Goal: Task Accomplishment & Management: Manage account settings

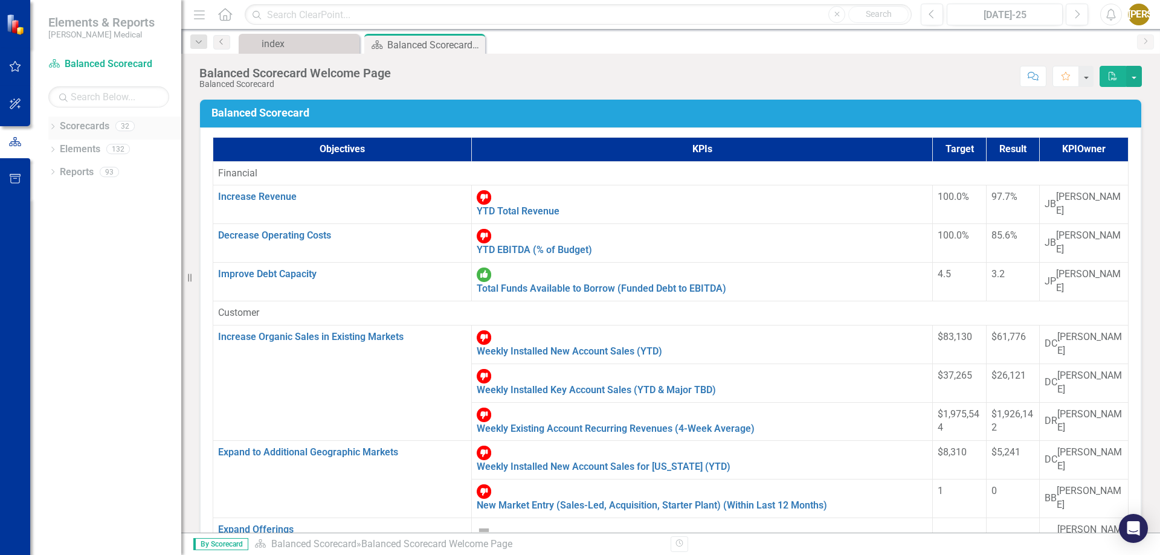
click at [51, 124] on icon "Dropdown" at bounding box center [52, 127] width 8 height 7
click at [45, 170] on icon "Dropdown" at bounding box center [40, 171] width 9 height 7
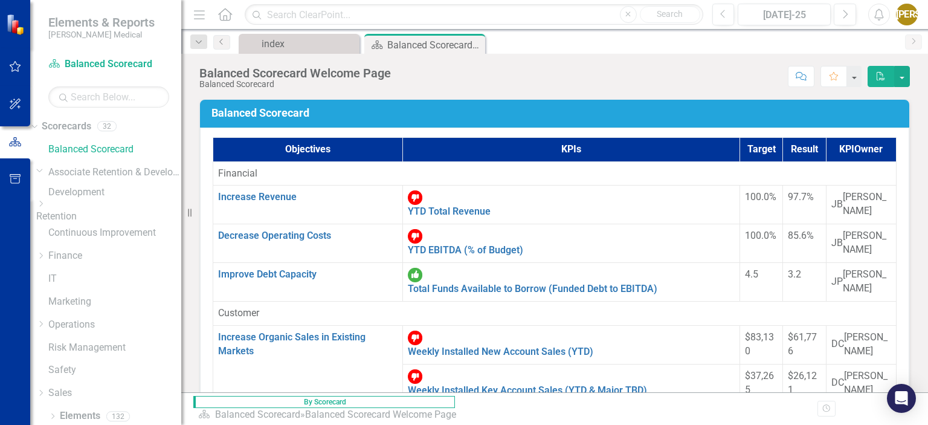
click at [45, 207] on icon "Dropdown" at bounding box center [40, 203] width 9 height 7
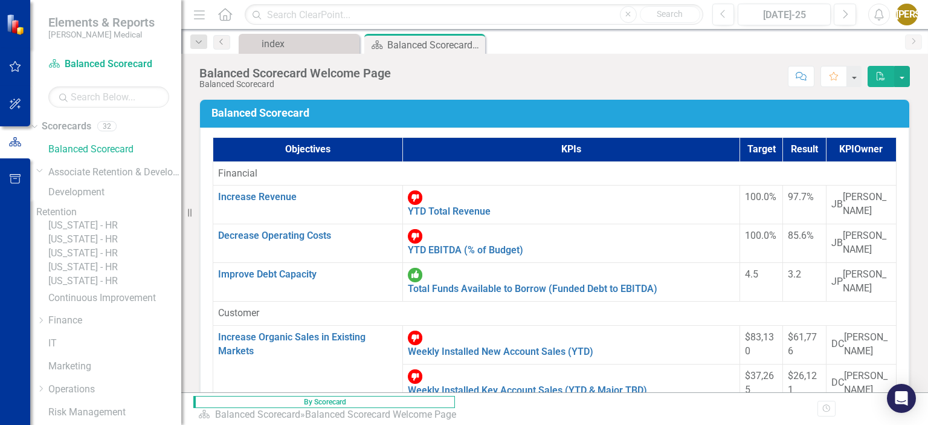
click at [101, 233] on link "[US_STATE] - HR" at bounding box center [114, 226] width 133 height 14
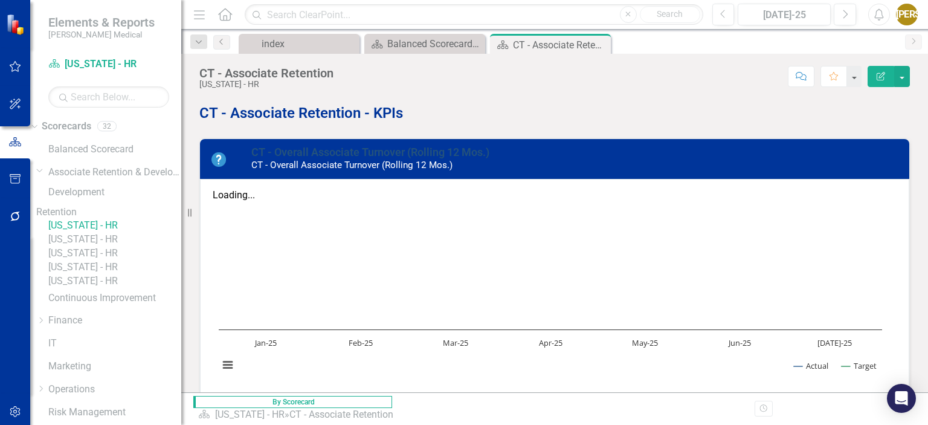
click at [290, 158] on link "CT - Overall Associate Turnover (Rolling 12 Mos.)" at bounding box center [370, 152] width 238 height 13
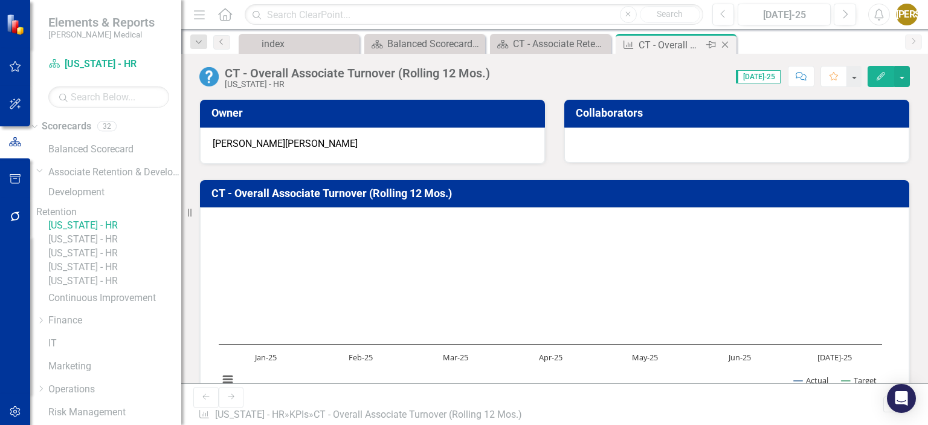
click at [727, 43] on icon "Close" at bounding box center [725, 45] width 12 height 10
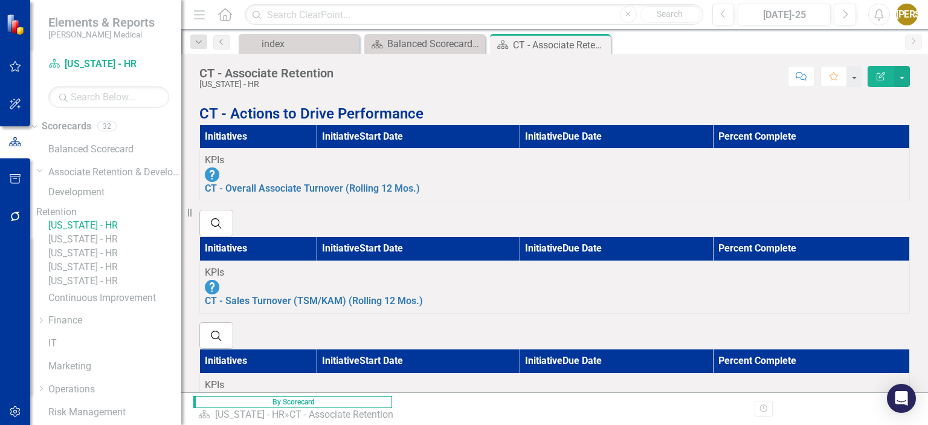
scroll to position [725, 0]
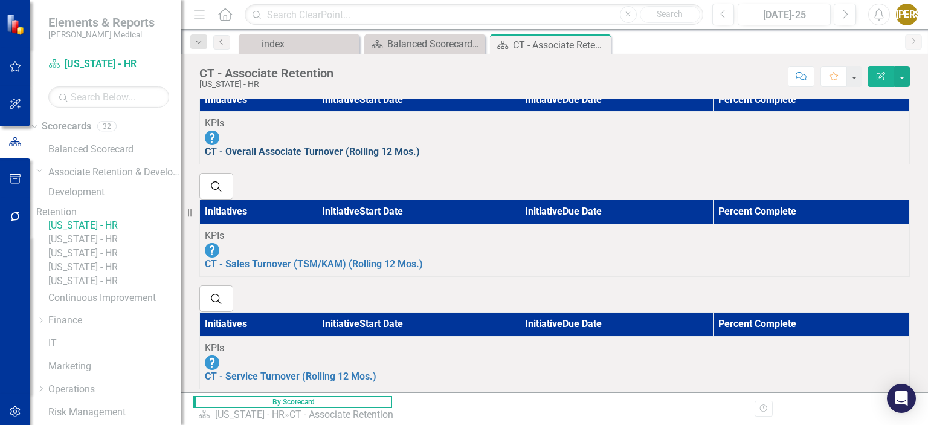
click at [371, 157] on link "CT - Overall Associate Turnover (Rolling 12 Mos.)" at bounding box center [312, 151] width 215 height 11
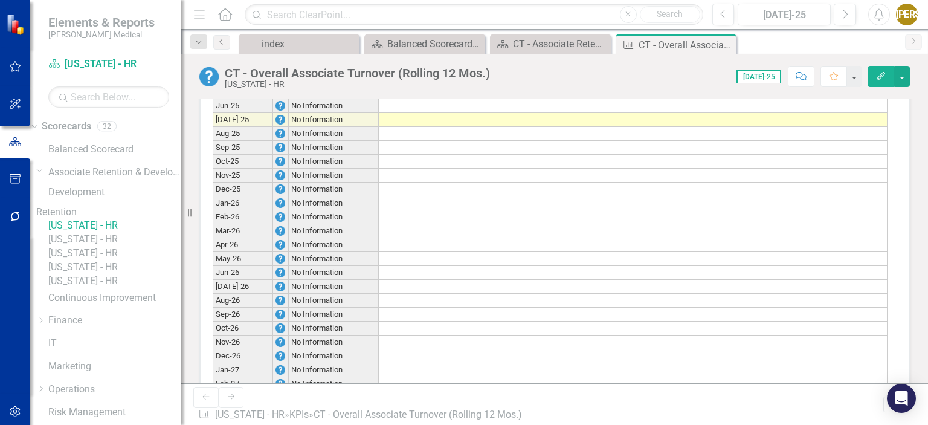
scroll to position [899, 0]
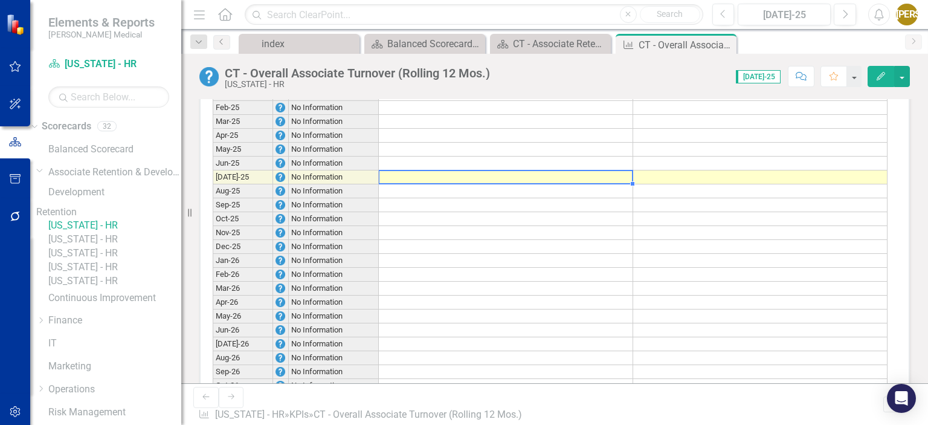
click at [213, 210] on div "Period Status Target Actual Jan-25 No Information Feb-25 No Information Mar-25 …" at bounding box center [213, 329] width 0 height 515
click at [424, 198] on td at bounding box center [506, 191] width 254 height 14
click at [338, 212] on td "No Information" at bounding box center [334, 205] width 90 height 14
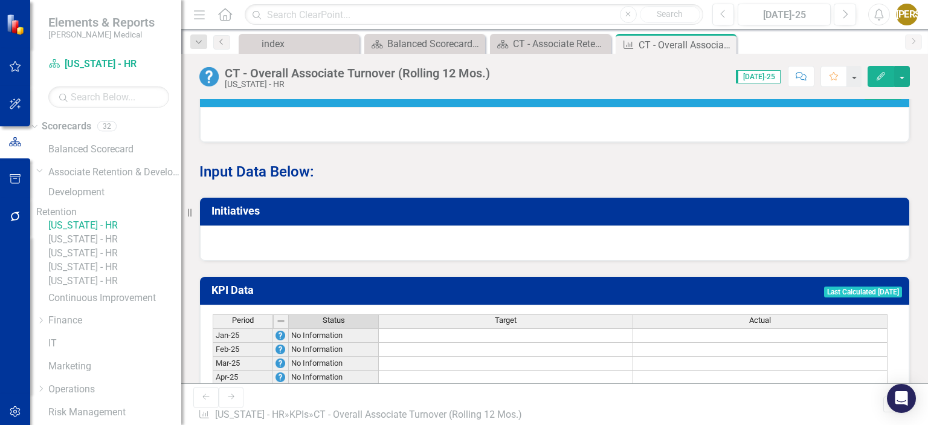
scroll to position [718, 0]
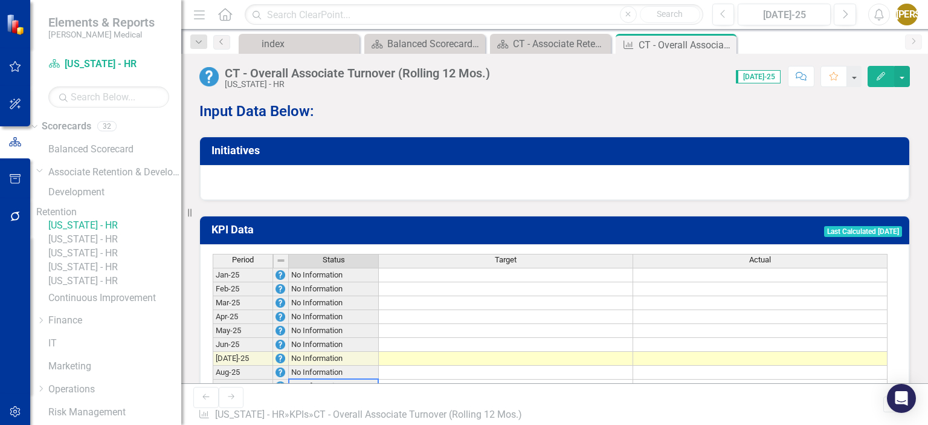
click at [887, 77] on button "Edit" at bounding box center [880, 76] width 27 height 21
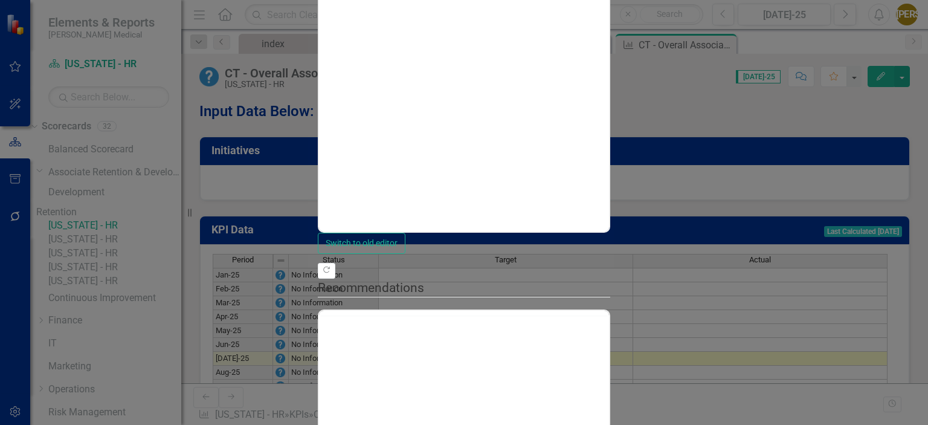
scroll to position [0, 0]
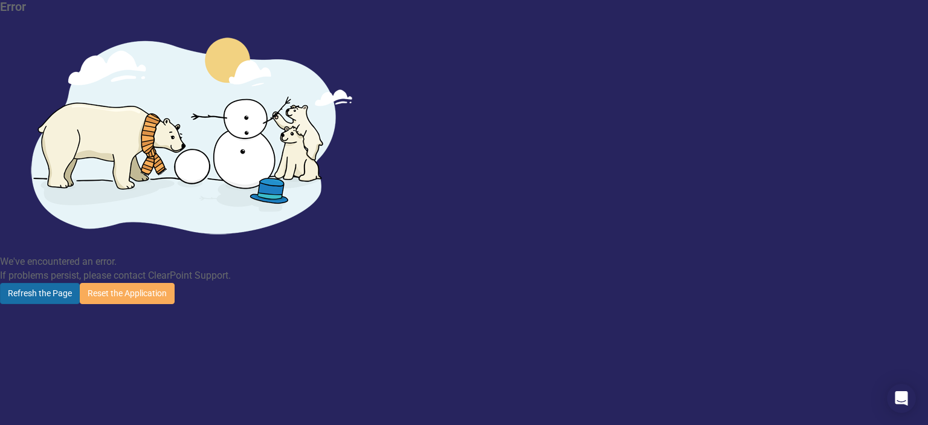
click at [80, 283] on button "Refresh the Page" at bounding box center [40, 293] width 80 height 21
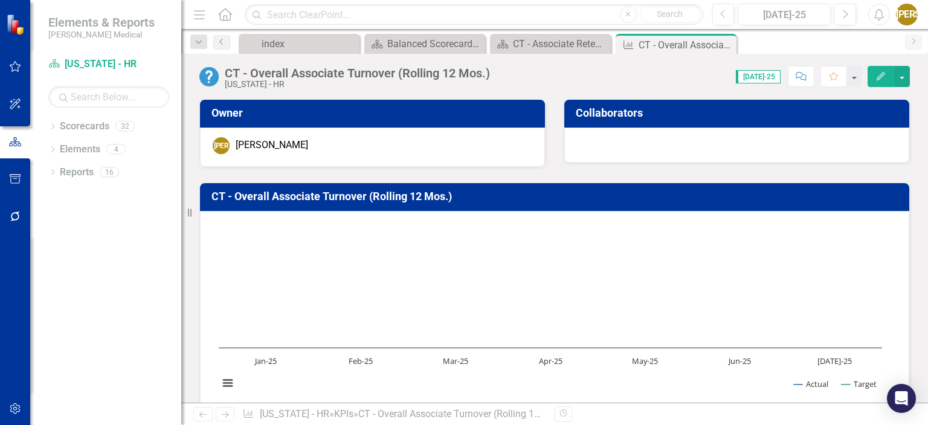
click at [413, 313] on rect "Interactive chart" at bounding box center [550, 310] width 675 height 181
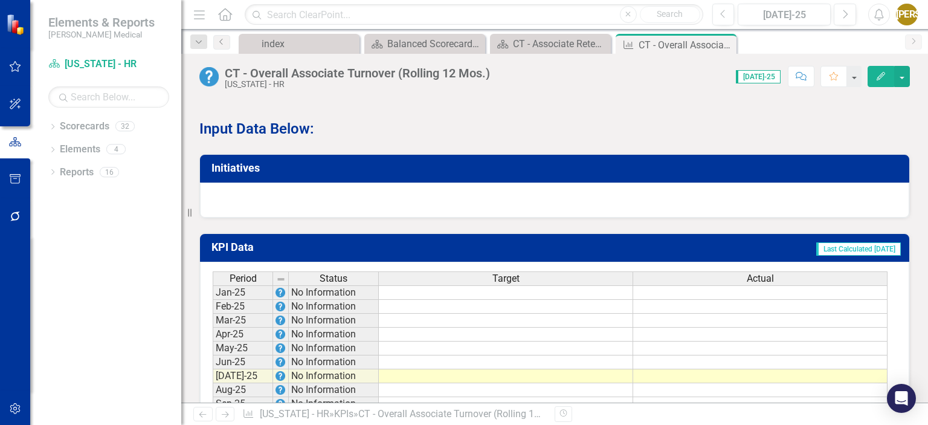
scroll to position [846, 0]
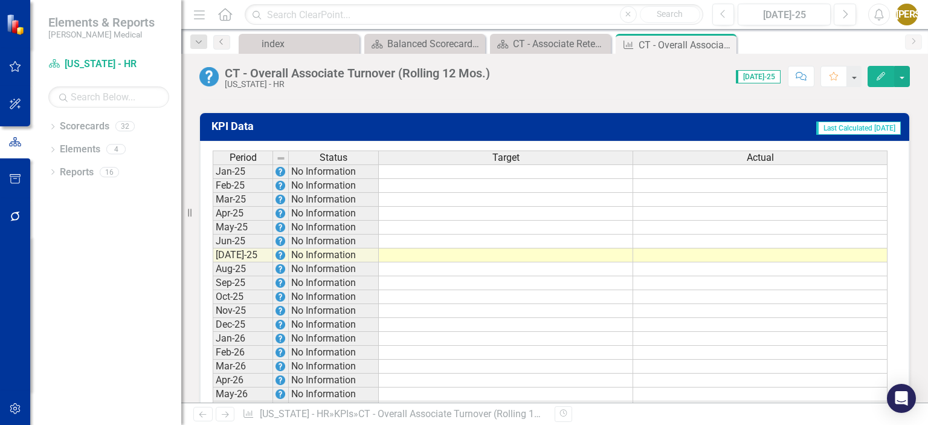
click at [213, 251] on div "Period Status Target Actual Jan-25 No Information Feb-25 No Information Mar-25 …" at bounding box center [213, 407] width 0 height 515
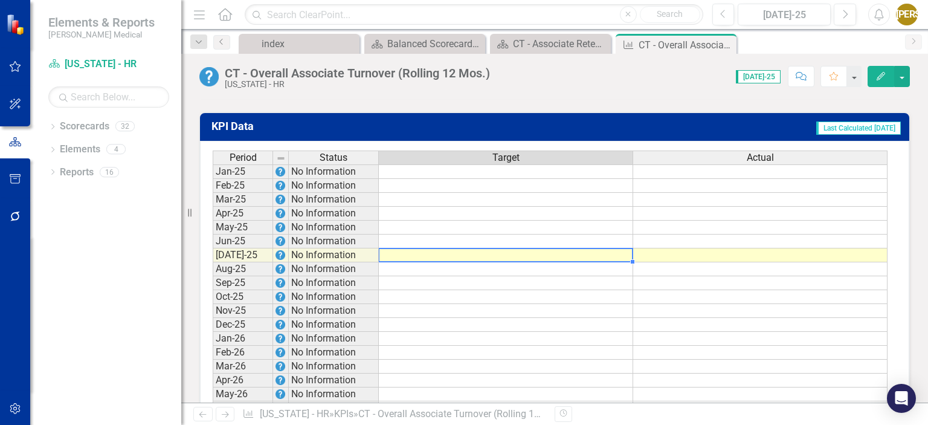
click at [429, 249] on div at bounding box center [505, 248] width 254 height 1
click at [429, 254] on textarea at bounding box center [505, 255] width 255 height 14
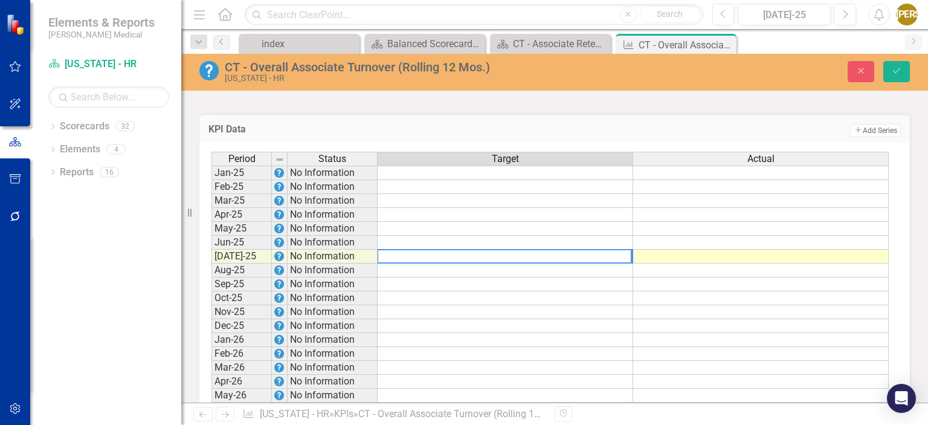
click at [787, 255] on td at bounding box center [760, 256] width 255 height 14
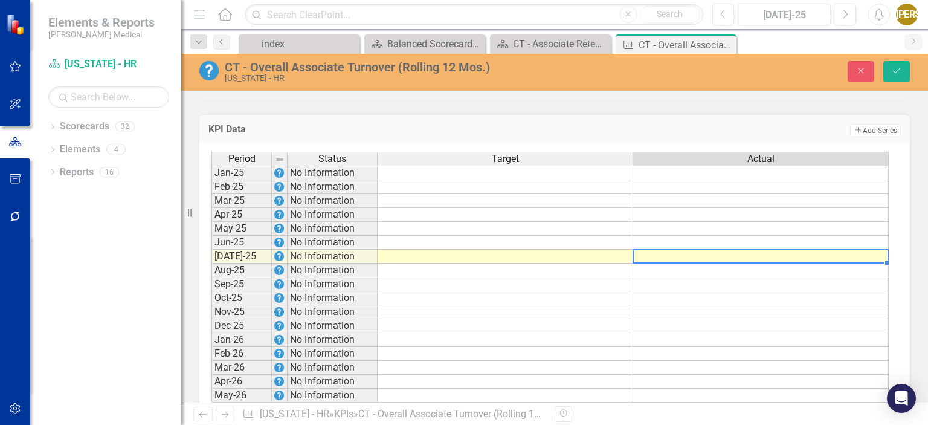
click at [787, 255] on td at bounding box center [760, 256] width 255 height 14
click at [856, 68] on icon "Close" at bounding box center [860, 70] width 11 height 8
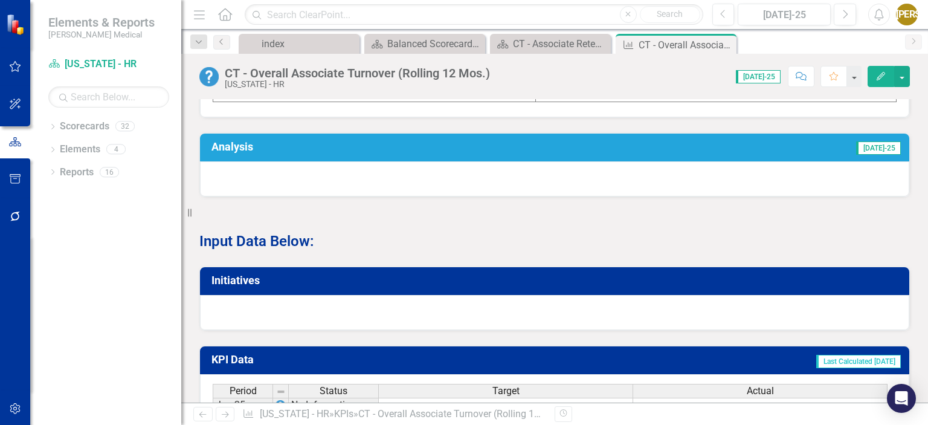
scroll to position [664, 0]
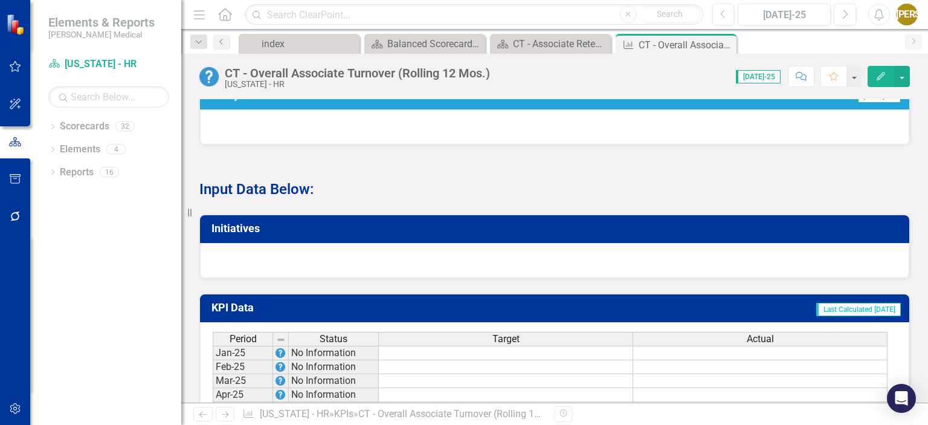
click at [381, 262] on div at bounding box center [554, 260] width 709 height 35
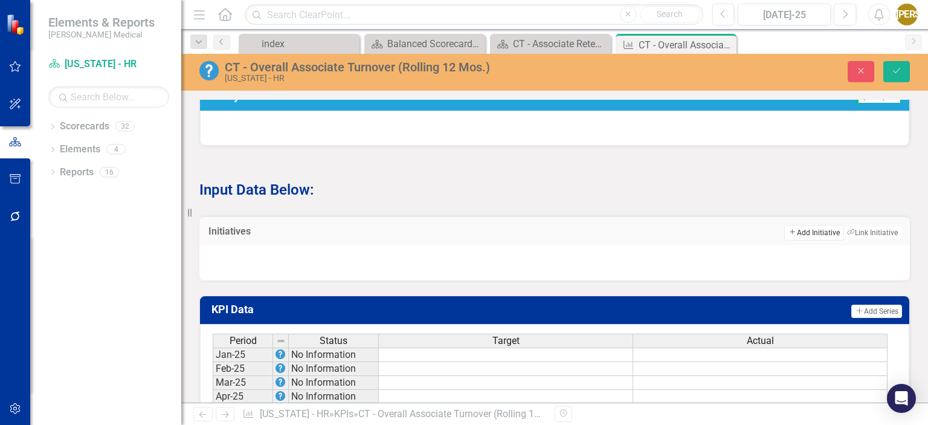
click at [804, 239] on button "Add Add Initiative" at bounding box center [813, 233] width 59 height 16
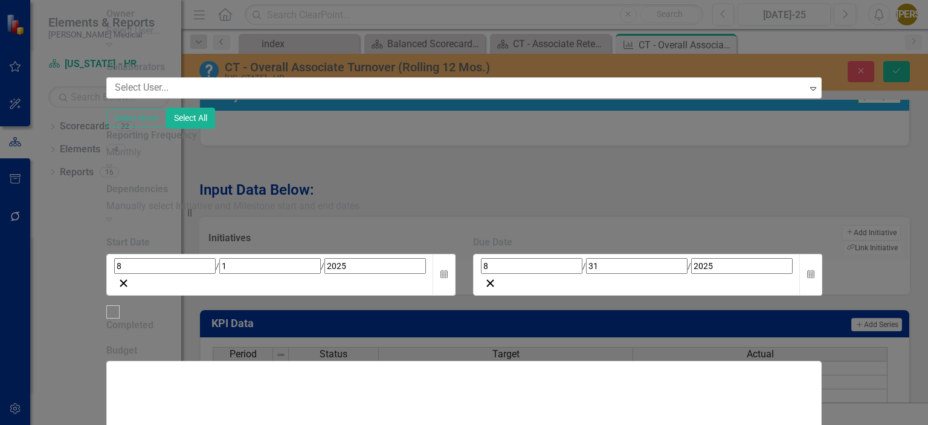
click at [316, 38] on div "Select User..." at bounding box center [464, 31] width 716 height 14
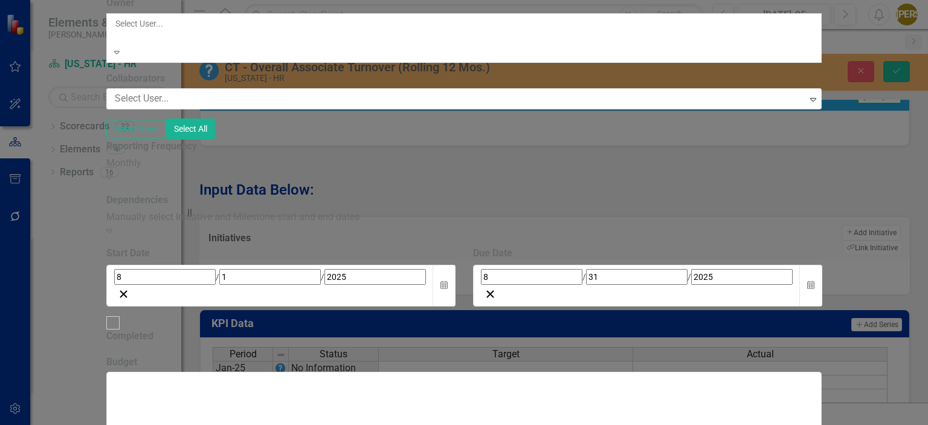
scroll to position [69, 0]
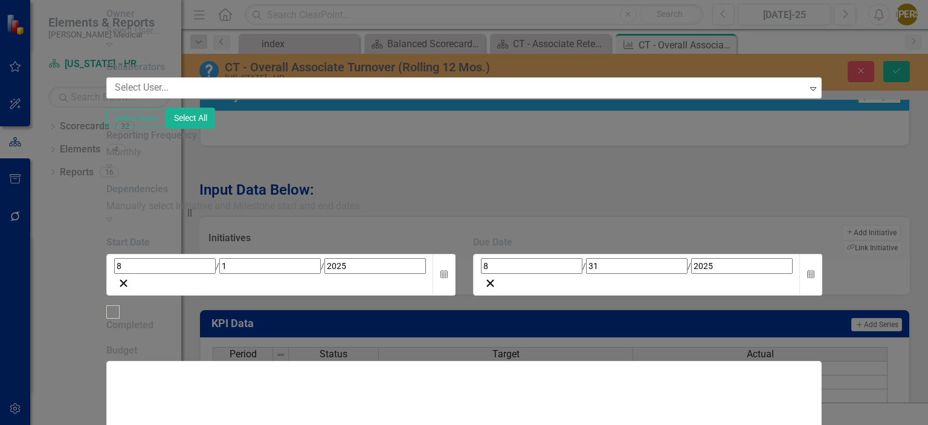
scroll to position [121, 0]
click at [331, 173] on div "Monthly Expand" at bounding box center [464, 160] width 716 height 28
click at [197, 143] on label "Reporting Frequency" at bounding box center [151, 136] width 91 height 14
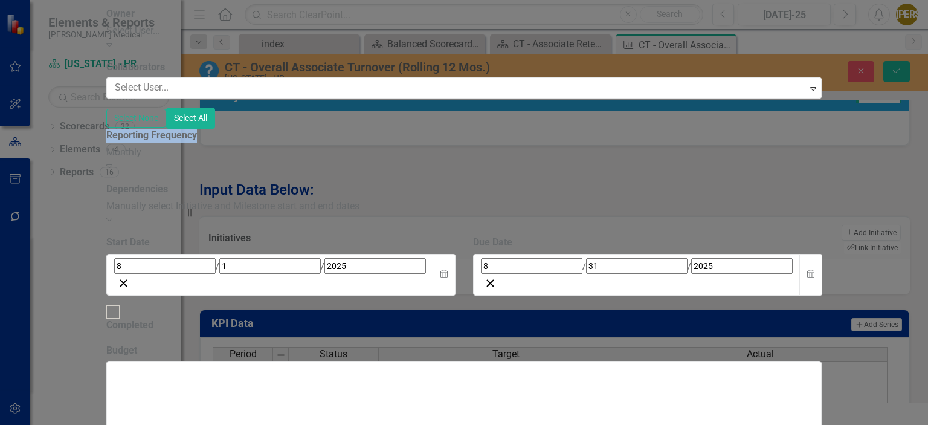
click at [197, 143] on label "Reporting Frequency" at bounding box center [151, 136] width 91 height 14
drag, startPoint x: 285, startPoint y: 199, endPoint x: 466, endPoint y: 201, distance: 180.6
click at [197, 143] on label "Reporting Frequency" at bounding box center [151, 136] width 91 height 14
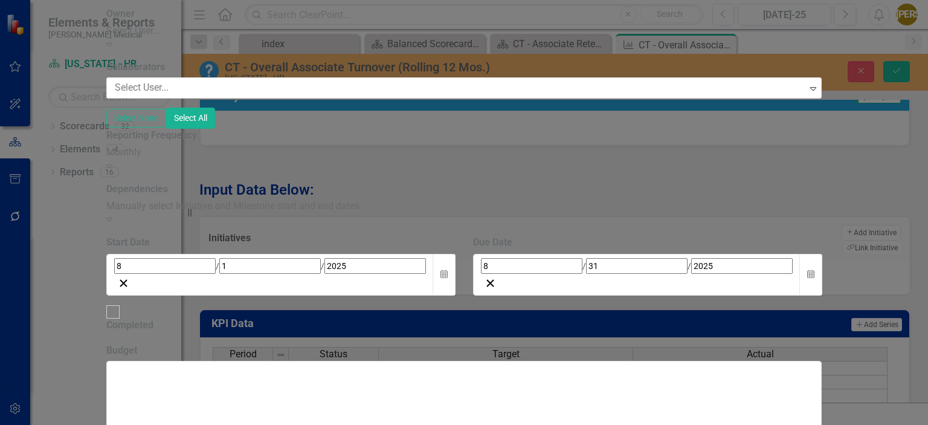
click at [197, 143] on label "Reporting Frequency" at bounding box center [151, 136] width 91 height 14
click at [369, 159] on div "Monthly" at bounding box center [464, 153] width 716 height 14
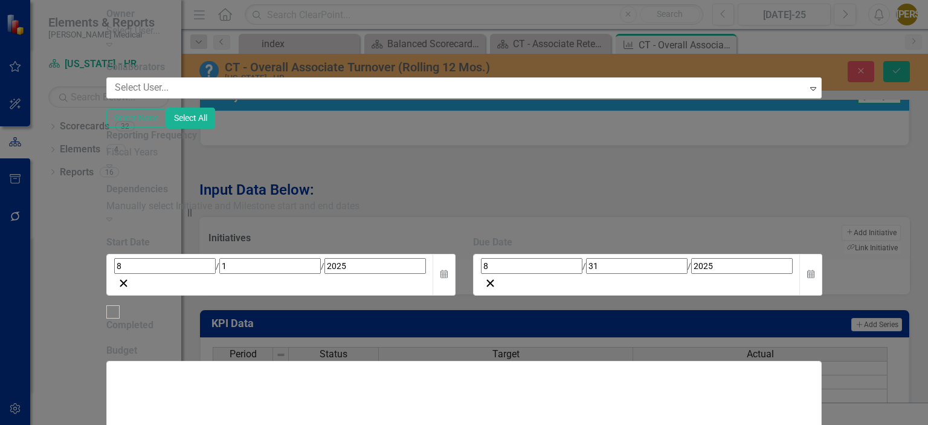
click at [344, 159] on div "Fiscal Years" at bounding box center [464, 153] width 716 height 14
click at [197, 143] on label "Reporting Frequency" at bounding box center [151, 136] width 91 height 14
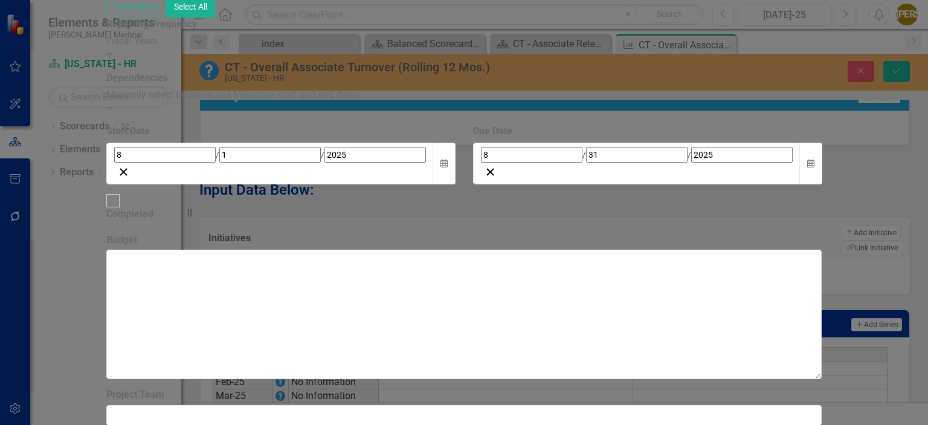
scroll to position [614, 0]
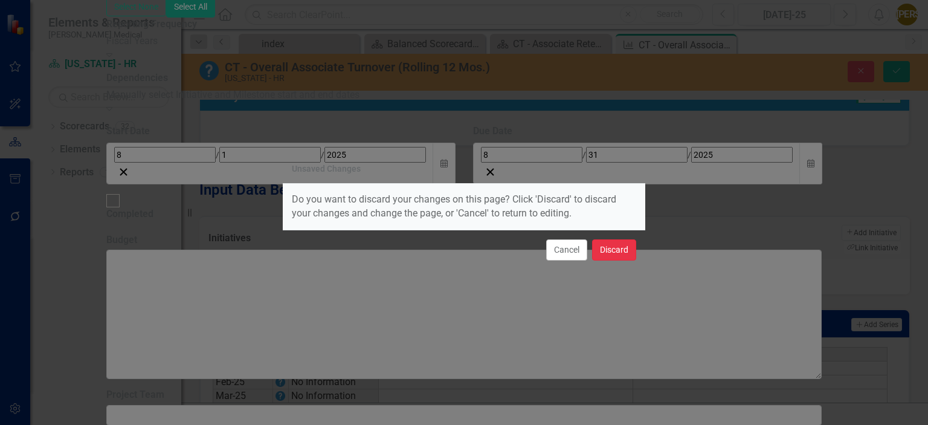
click at [609, 253] on button "Discard" at bounding box center [614, 249] width 44 height 21
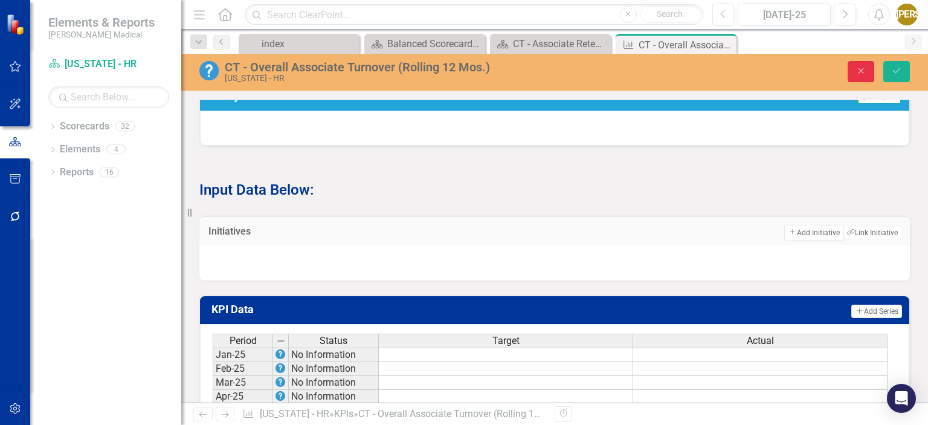
click at [860, 64] on button "Close" at bounding box center [860, 71] width 27 height 21
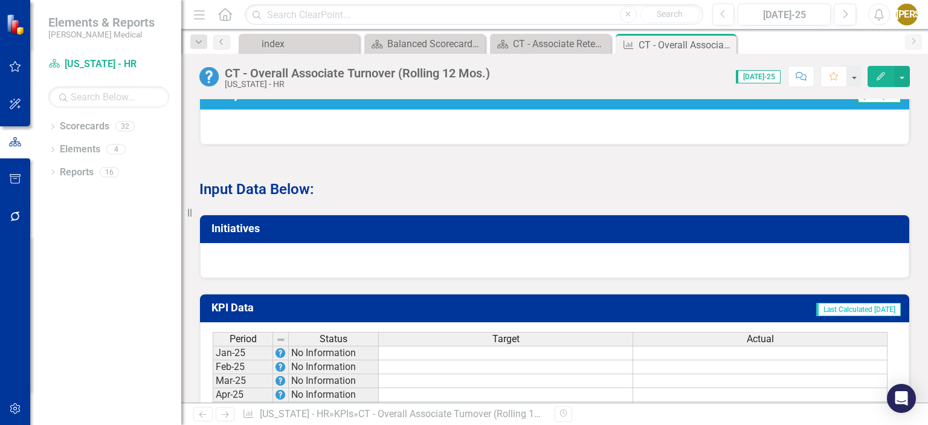
click at [566, 198] on p "Input Data Below:" at bounding box center [554, 187] width 710 height 23
click at [62, 127] on link "Scorecards" at bounding box center [85, 127] width 50 height 14
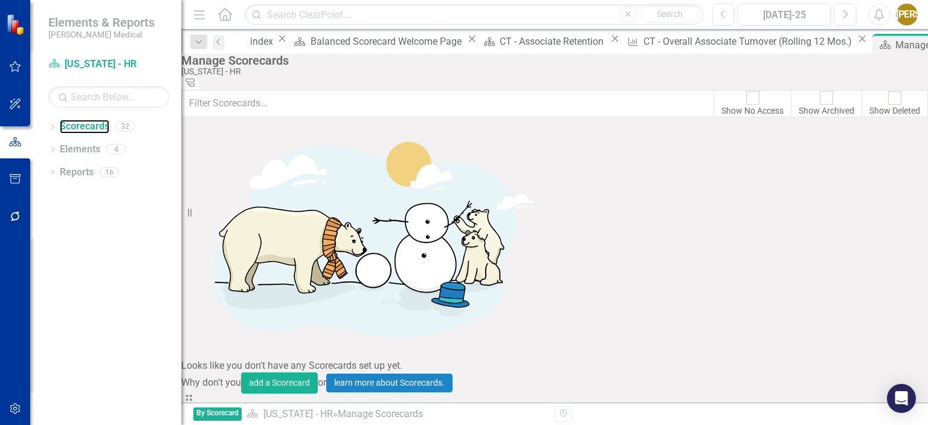
scroll to position [121, 0]
click at [51, 126] on icon "Dropdown" at bounding box center [52, 127] width 8 height 7
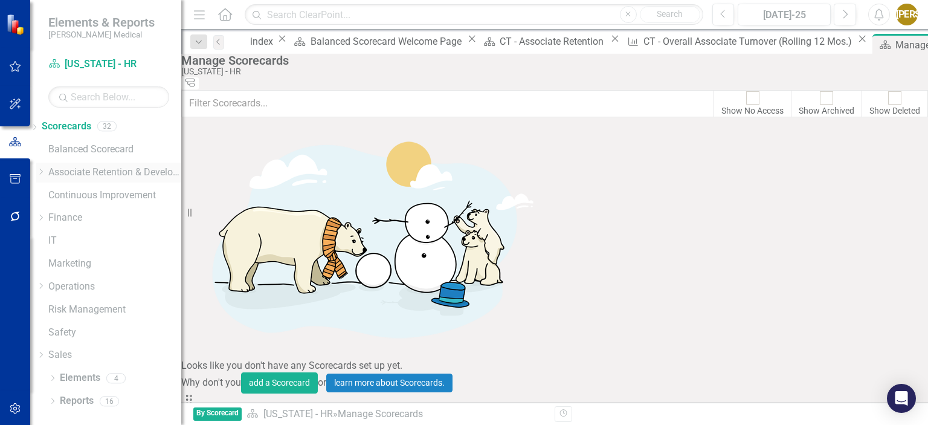
click at [67, 169] on link "Associate Retention & Development" at bounding box center [114, 172] width 133 height 14
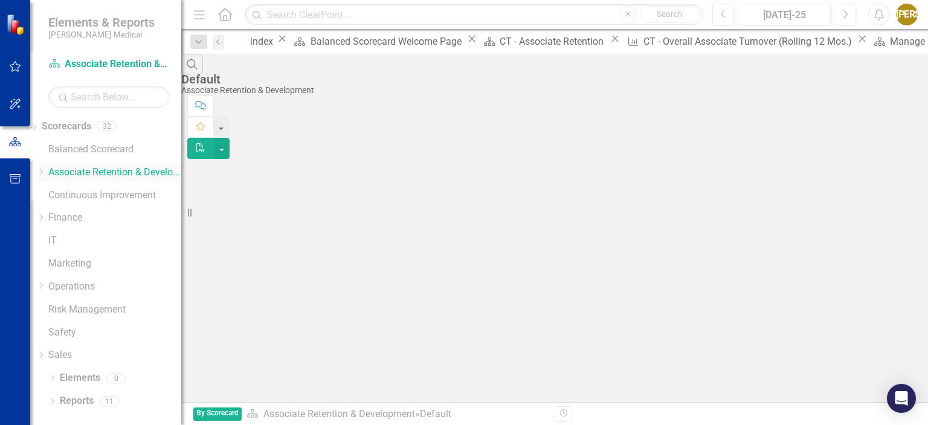
click at [45, 170] on icon "Dropdown" at bounding box center [40, 171] width 9 height 7
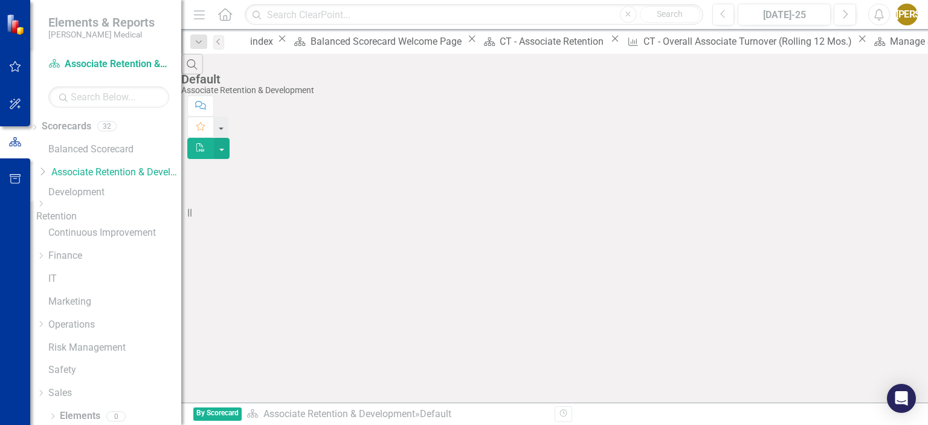
click at [101, 188] on link "Development" at bounding box center [114, 192] width 133 height 14
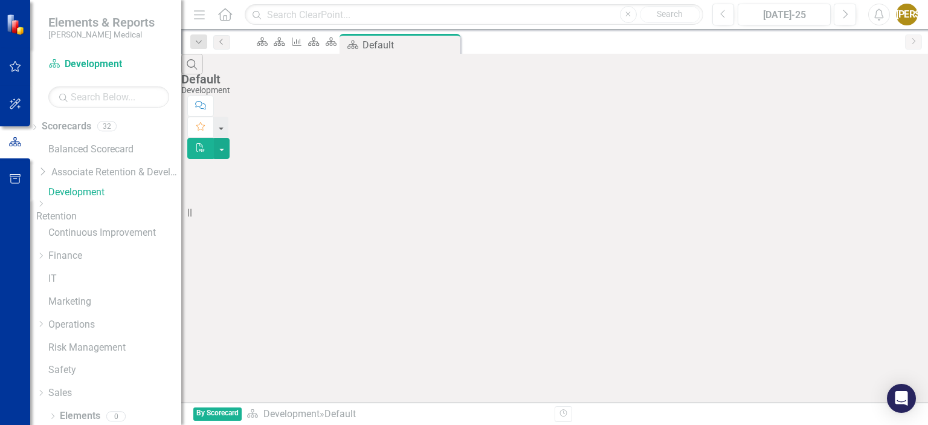
click at [91, 217] on link "Retention" at bounding box center [108, 217] width 145 height 14
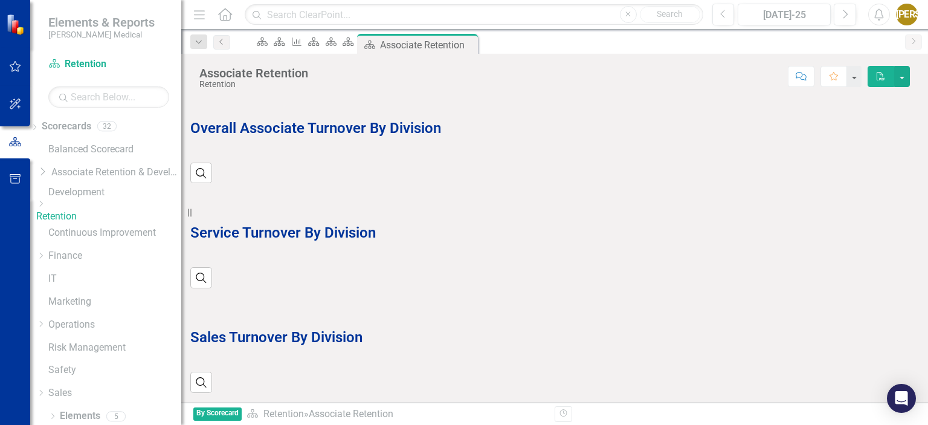
click at [45, 207] on icon "Dropdown" at bounding box center [40, 203] width 9 height 7
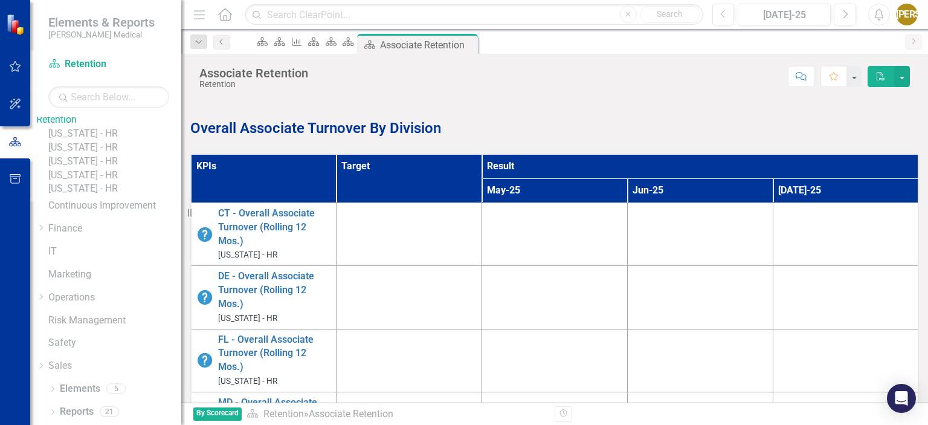
scroll to position [121, 0]
click at [77, 213] on link "Continuous Improvement" at bounding box center [114, 206] width 133 height 14
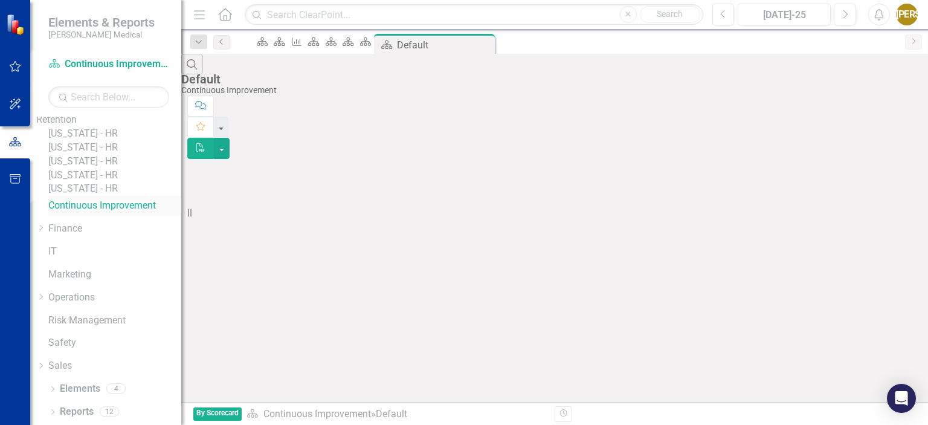
scroll to position [149, 0]
click at [73, 233] on link "Finance" at bounding box center [114, 229] width 133 height 14
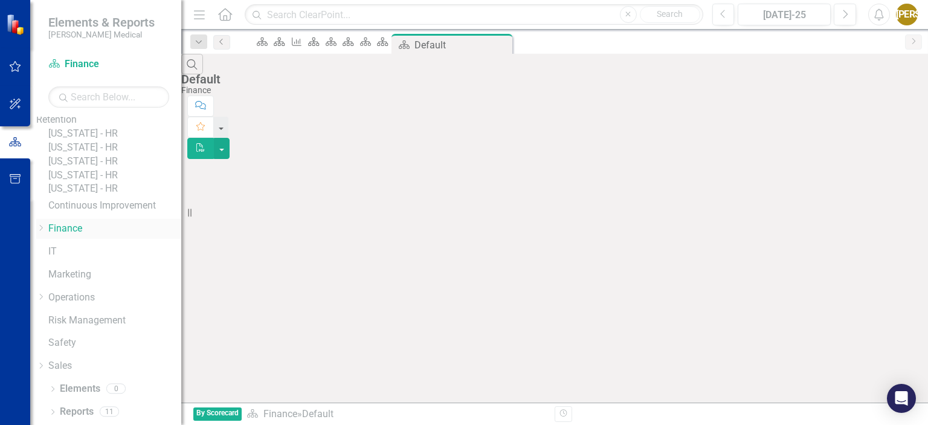
click at [45, 233] on div "Dropdown" at bounding box center [40, 228] width 9 height 10
click at [99, 259] on link "IT" at bounding box center [114, 252] width 133 height 14
click at [94, 288] on div "Marketing" at bounding box center [114, 276] width 133 height 23
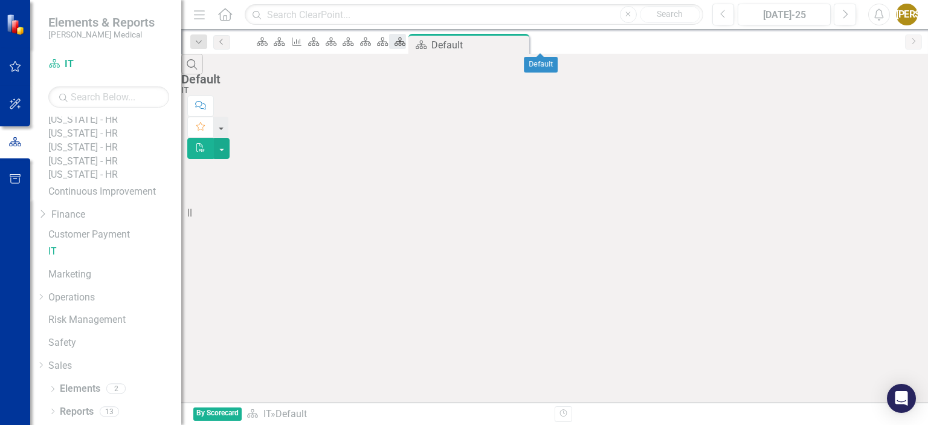
click at [406, 49] on div "Scorecard" at bounding box center [397, 41] width 17 height 15
click at [506, 45] on icon "Close" at bounding box center [500, 45] width 12 height 10
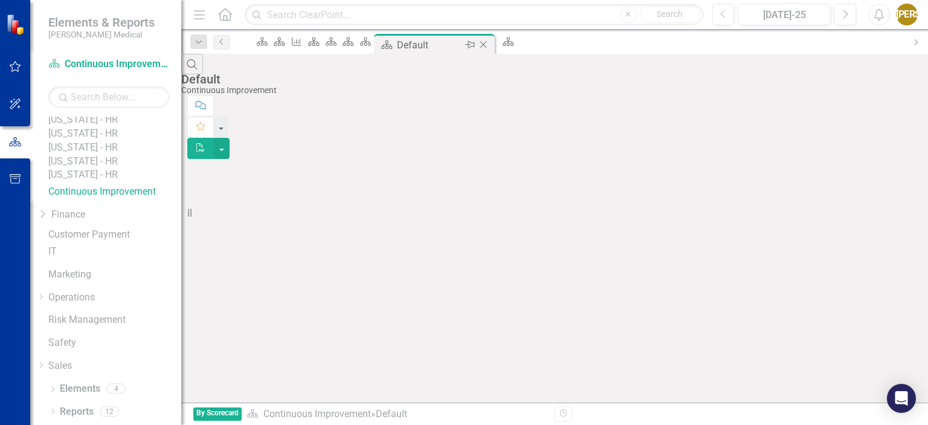
click at [489, 45] on icon "Close" at bounding box center [483, 45] width 12 height 10
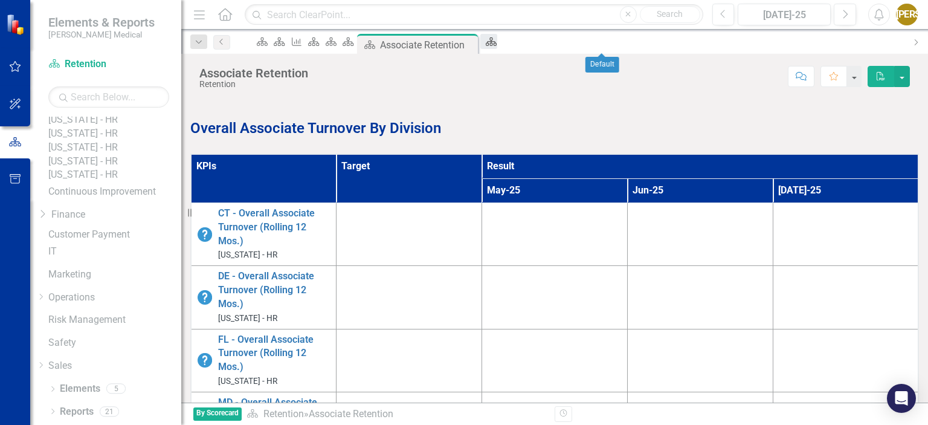
click at [496, 46] on icon at bounding box center [491, 41] width 11 height 8
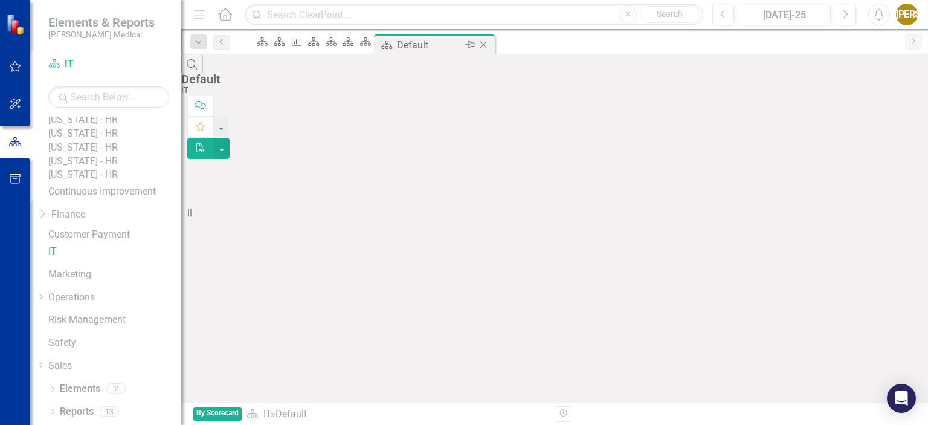
click at [489, 46] on icon "Close" at bounding box center [483, 45] width 12 height 10
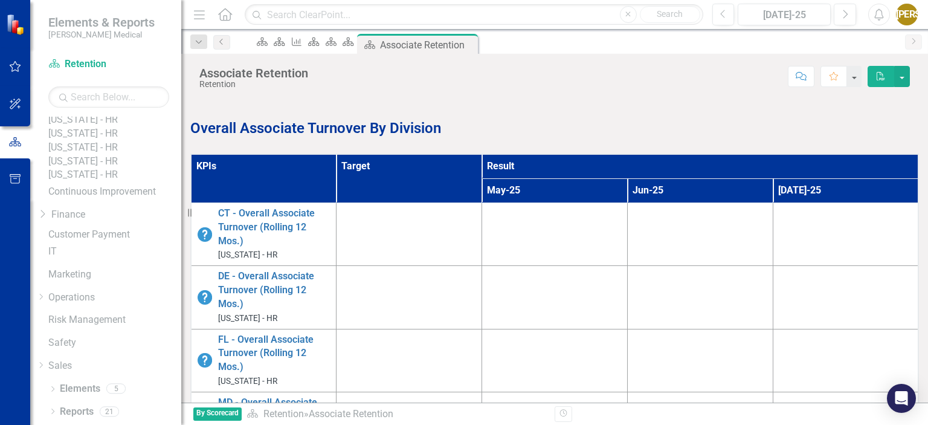
click at [482, 230] on td at bounding box center [555, 233] width 146 height 63
click at [384, 230] on td at bounding box center [409, 233] width 146 height 63
click at [482, 228] on td at bounding box center [555, 233] width 146 height 63
click at [627, 227] on td at bounding box center [700, 233] width 146 height 63
click at [472, 44] on icon "Close" at bounding box center [466, 45] width 12 height 10
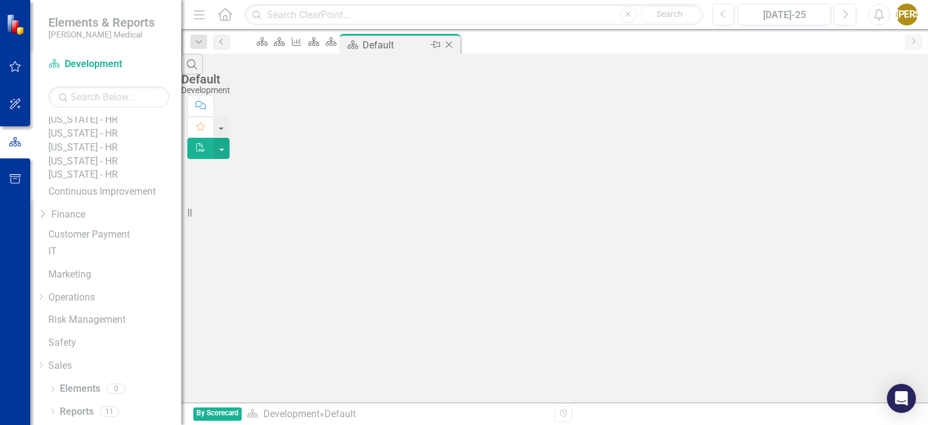
click at [455, 43] on icon "Close" at bounding box center [449, 45] width 12 height 10
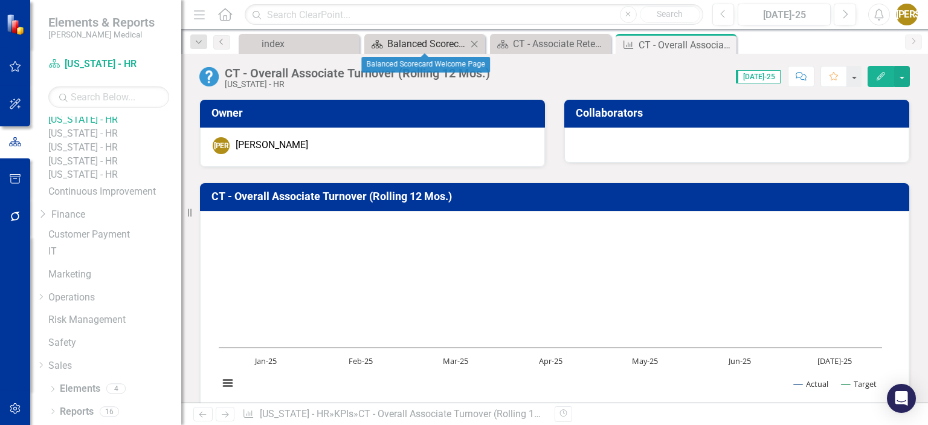
click at [406, 48] on div "Balanced Scorecard Welcome Page" at bounding box center [427, 43] width 80 height 15
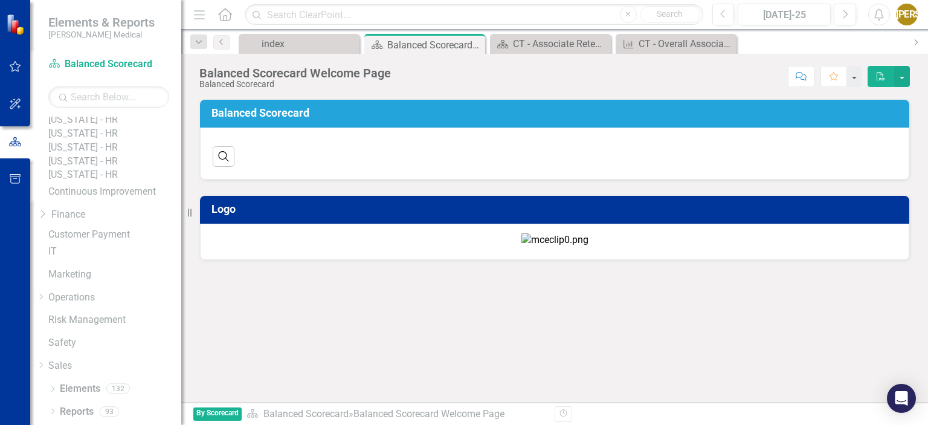
click at [521, 233] on img at bounding box center [554, 240] width 67 height 14
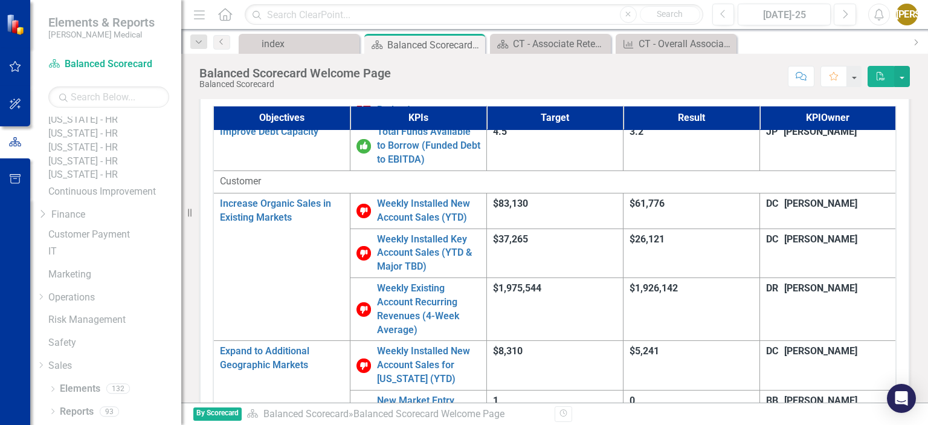
scroll to position [121, 0]
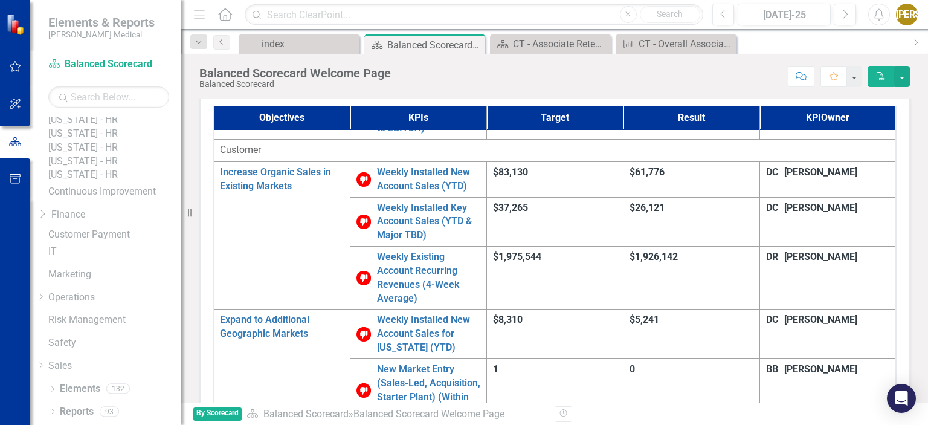
click at [907, 14] on div "[PERSON_NAME]" at bounding box center [907, 15] width 22 height 22
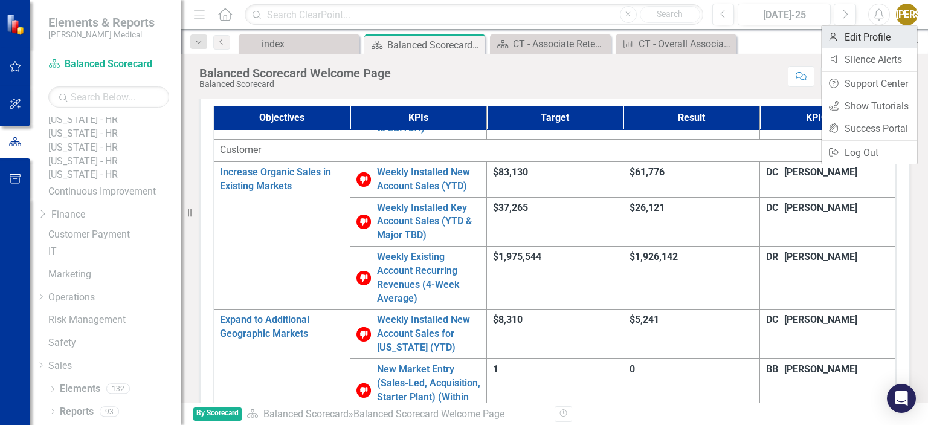
click at [870, 44] on link "User Edit Profile" at bounding box center [868, 37] width 95 height 22
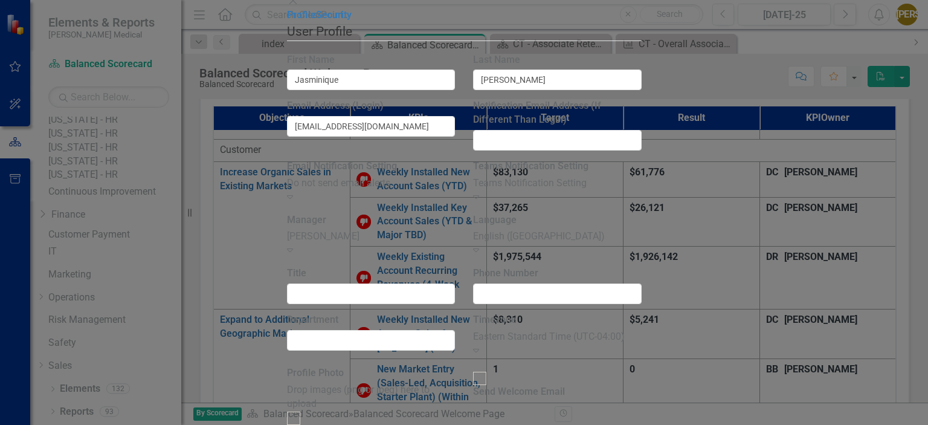
click at [641, 190] on div "Teams Notification Setting" at bounding box center [557, 183] width 169 height 14
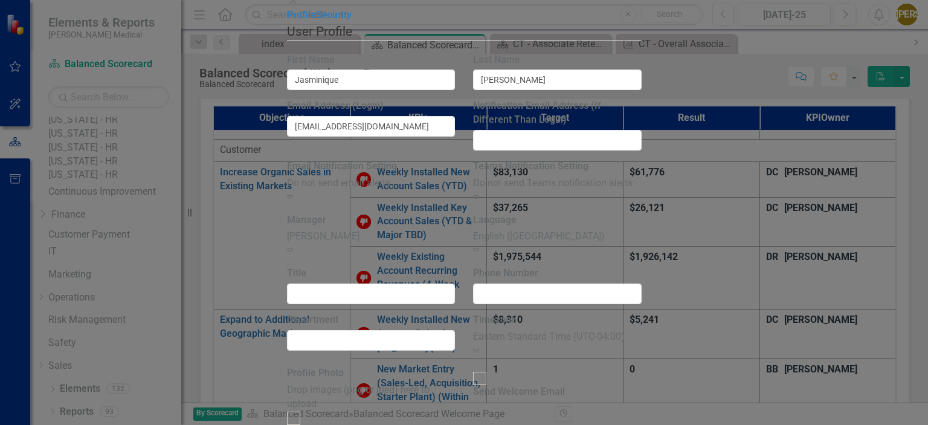
click at [455, 187] on div "Do not send email alerts" at bounding box center [371, 183] width 169 height 14
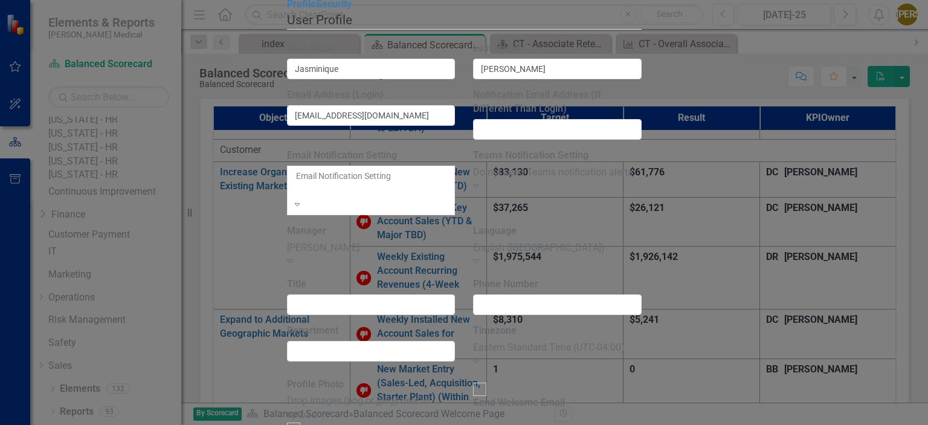
click at [423, 424] on div "Send an email for each alert" at bounding box center [464, 432] width 928 height 14
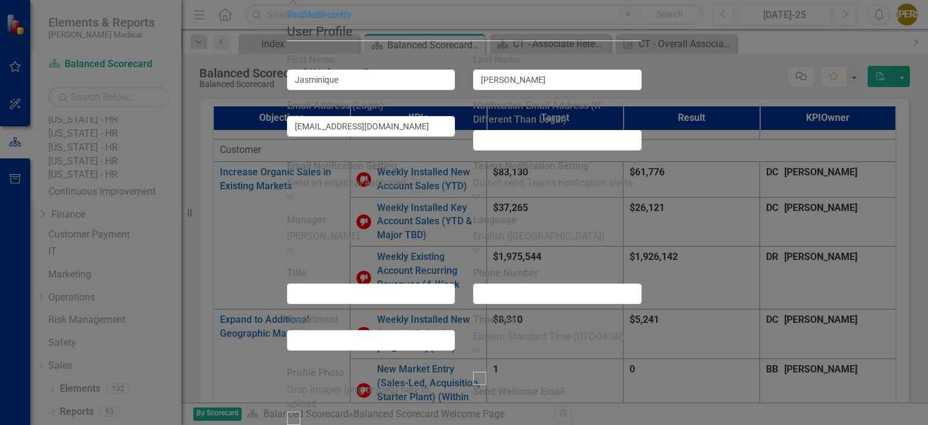
click at [287, 22] on div "Profile Security" at bounding box center [464, 15] width 355 height 14
click at [406, 190] on div "Send an email for each alert" at bounding box center [371, 183] width 169 height 14
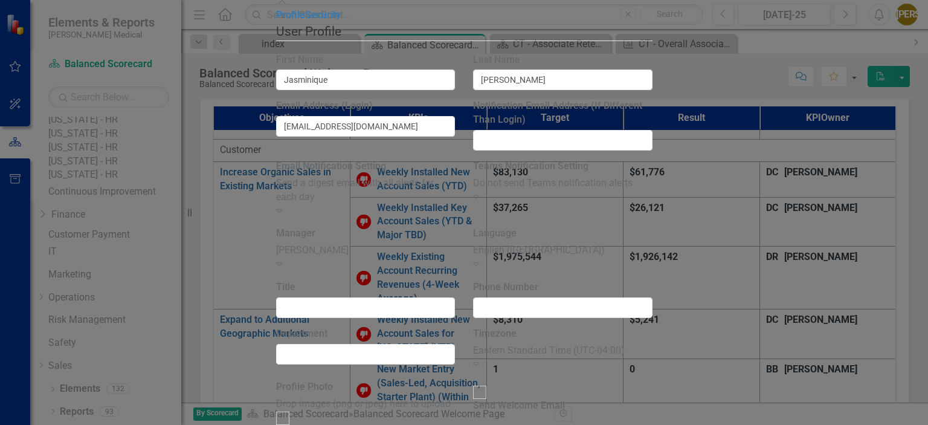
click at [315, 226] on label "Manager" at bounding box center [295, 233] width 39 height 14
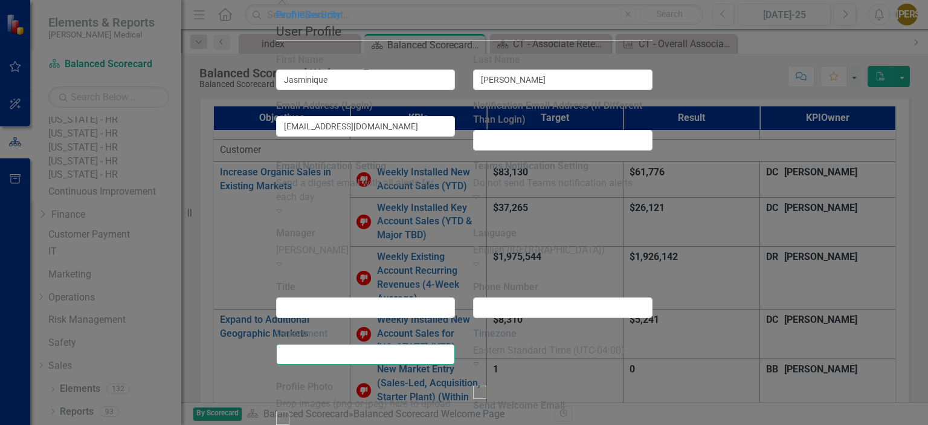
click at [332, 344] on input "Department" at bounding box center [365, 354] width 179 height 21
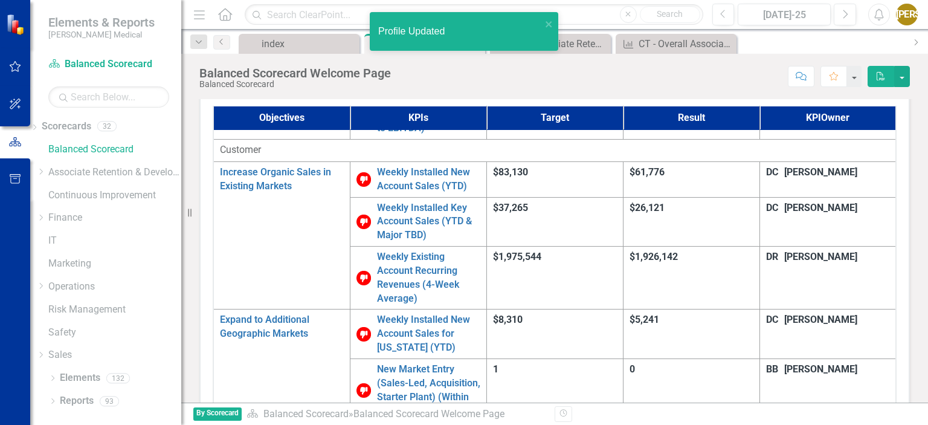
scroll to position [0, 0]
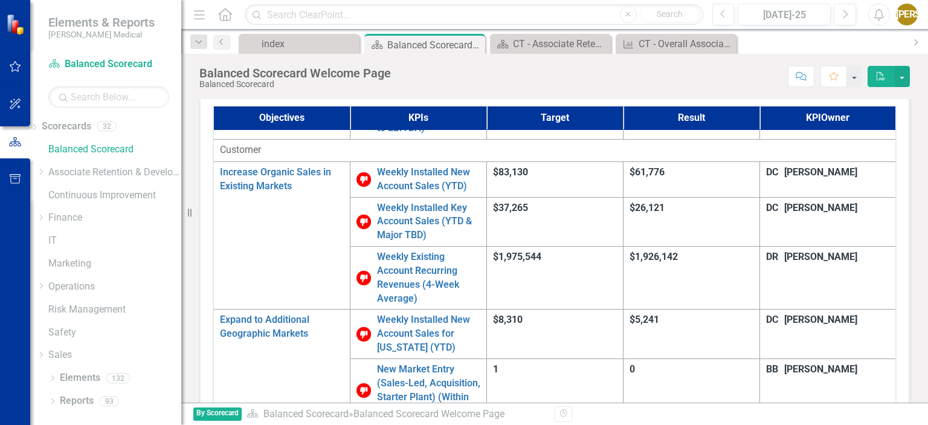
click at [488, 83] on div "Score: N/A [DATE]-25 Completed Comment Favorite PDF" at bounding box center [653, 76] width 513 height 21
click at [899, 12] on div "[PERSON_NAME]" at bounding box center [907, 15] width 22 height 22
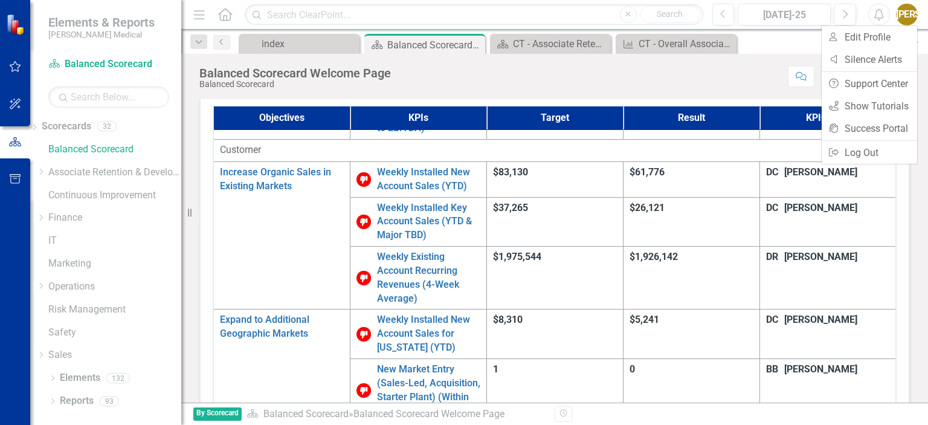
click at [786, 47] on div "index Close Scorecard Balanced Scorecard Welcome Page Pin Close Scorecard CT - …" at bounding box center [569, 43] width 667 height 19
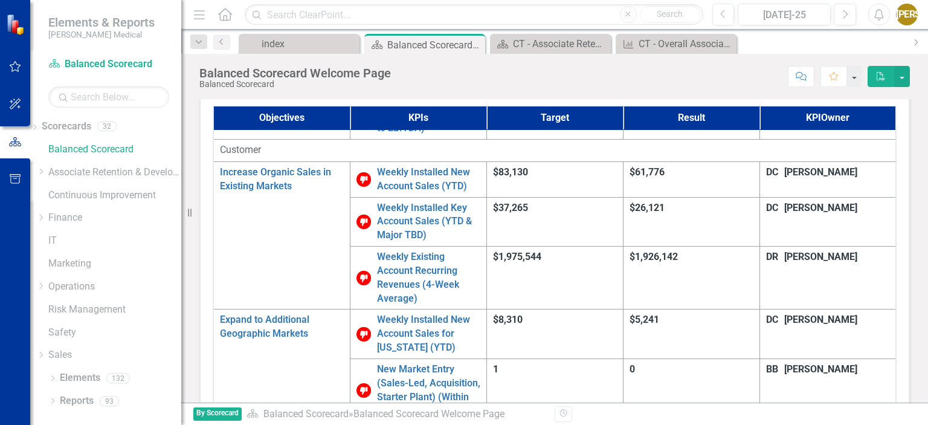
click at [617, 362] on div "1" at bounding box center [555, 369] width 124 height 14
click at [45, 170] on icon "Dropdown" at bounding box center [40, 171] width 9 height 7
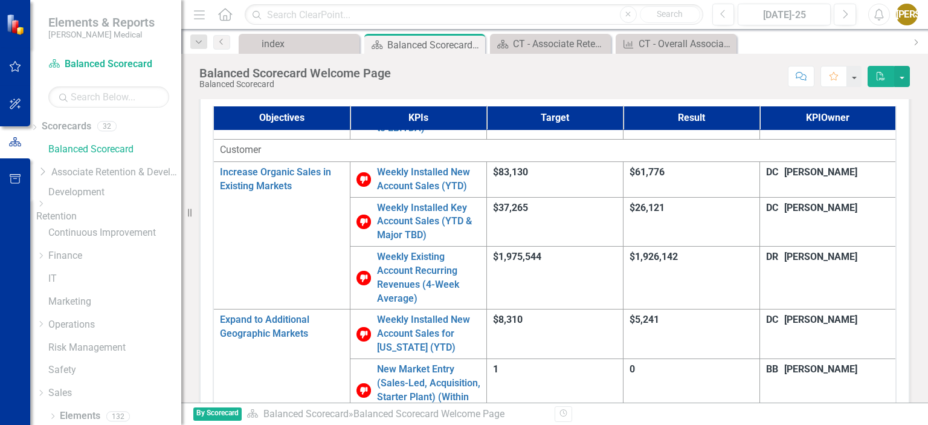
click at [45, 207] on icon "Dropdown" at bounding box center [40, 203] width 9 height 7
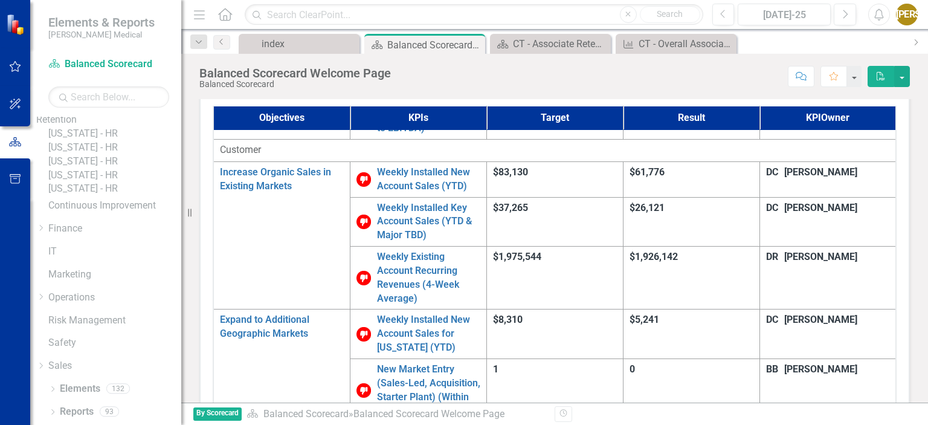
scroll to position [149, 0]
click at [13, 175] on icon "button" at bounding box center [15, 179] width 13 height 10
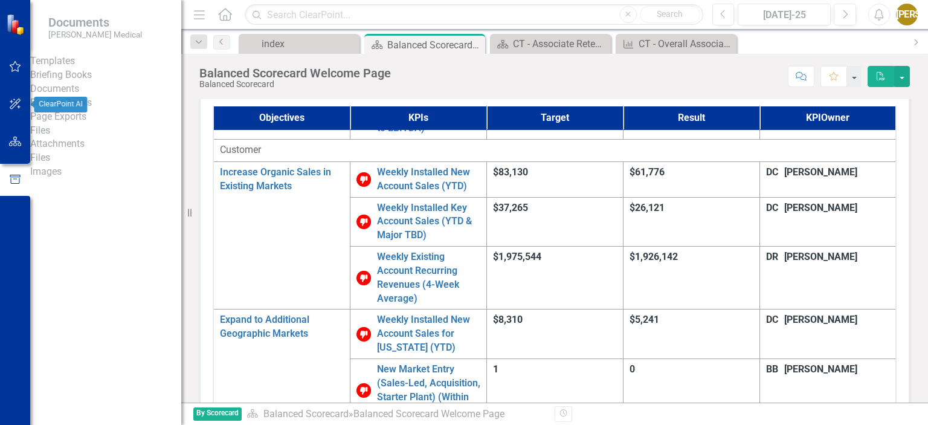
click at [17, 97] on button "button" at bounding box center [15, 104] width 27 height 25
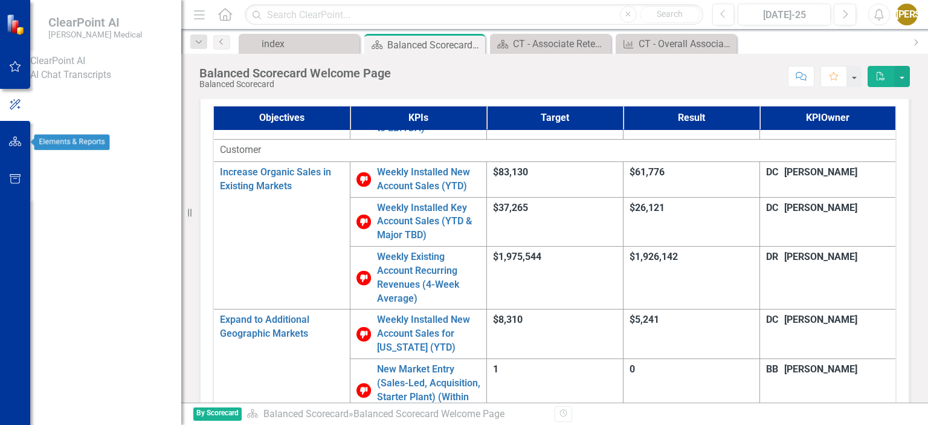
click at [20, 137] on icon "button" at bounding box center [15, 142] width 13 height 10
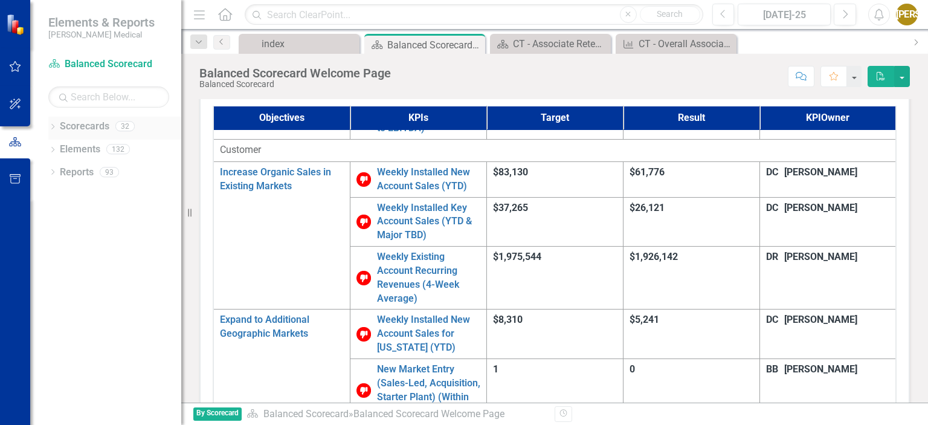
click at [56, 130] on div "Dropdown" at bounding box center [52, 128] width 8 height 10
